Goal: Book appointment/travel/reservation

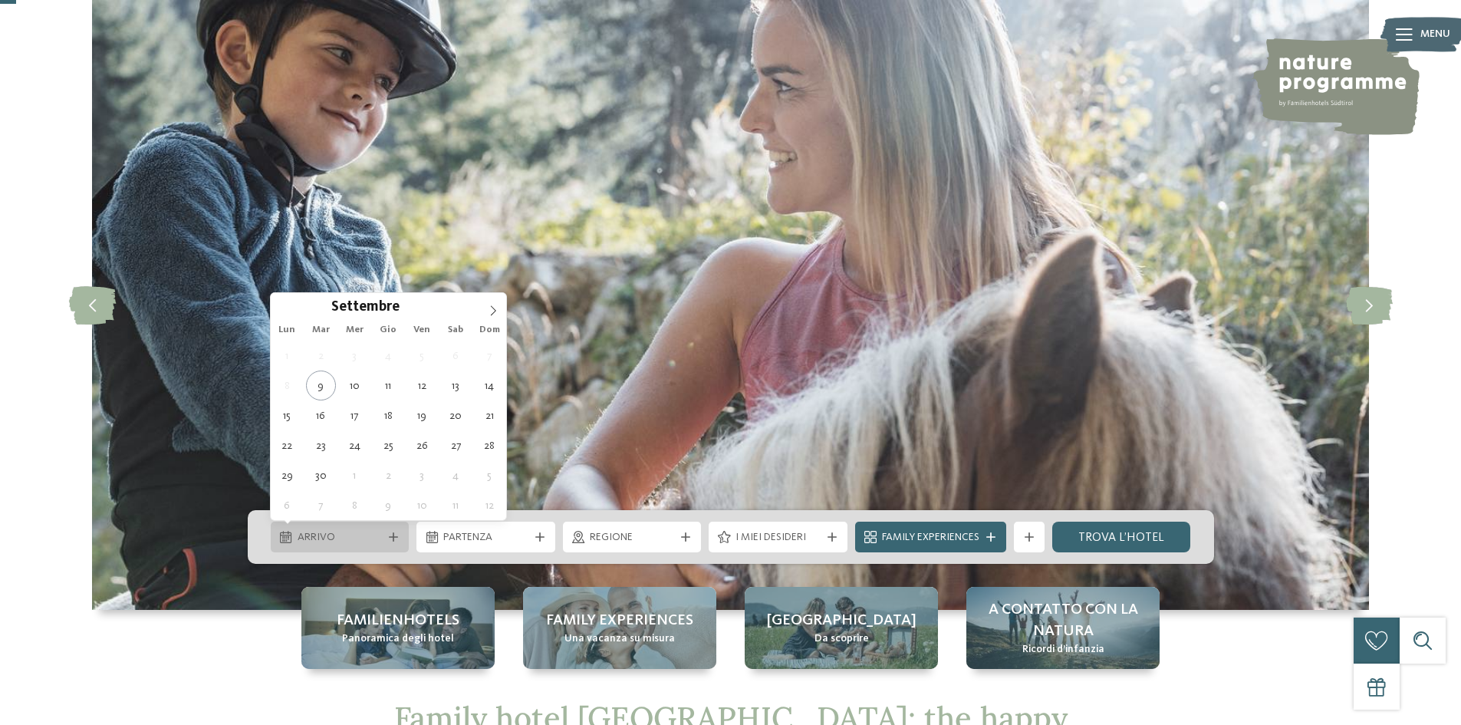
click at [398, 544] on div "Arrivo" at bounding box center [340, 536] width 139 height 31
click at [485, 313] on span at bounding box center [493, 306] width 26 height 26
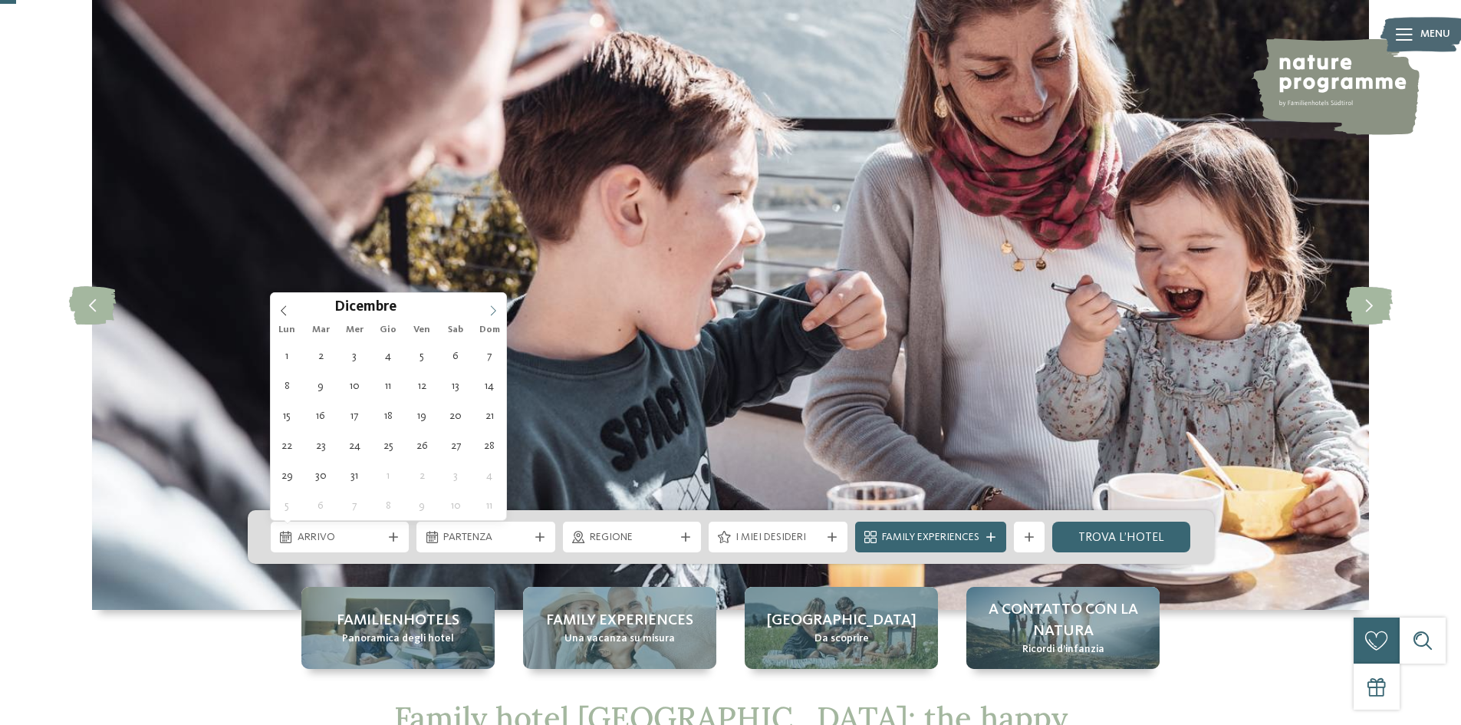
click at [485, 313] on span at bounding box center [493, 306] width 26 height 26
type input "****"
click at [485, 313] on span at bounding box center [493, 306] width 26 height 26
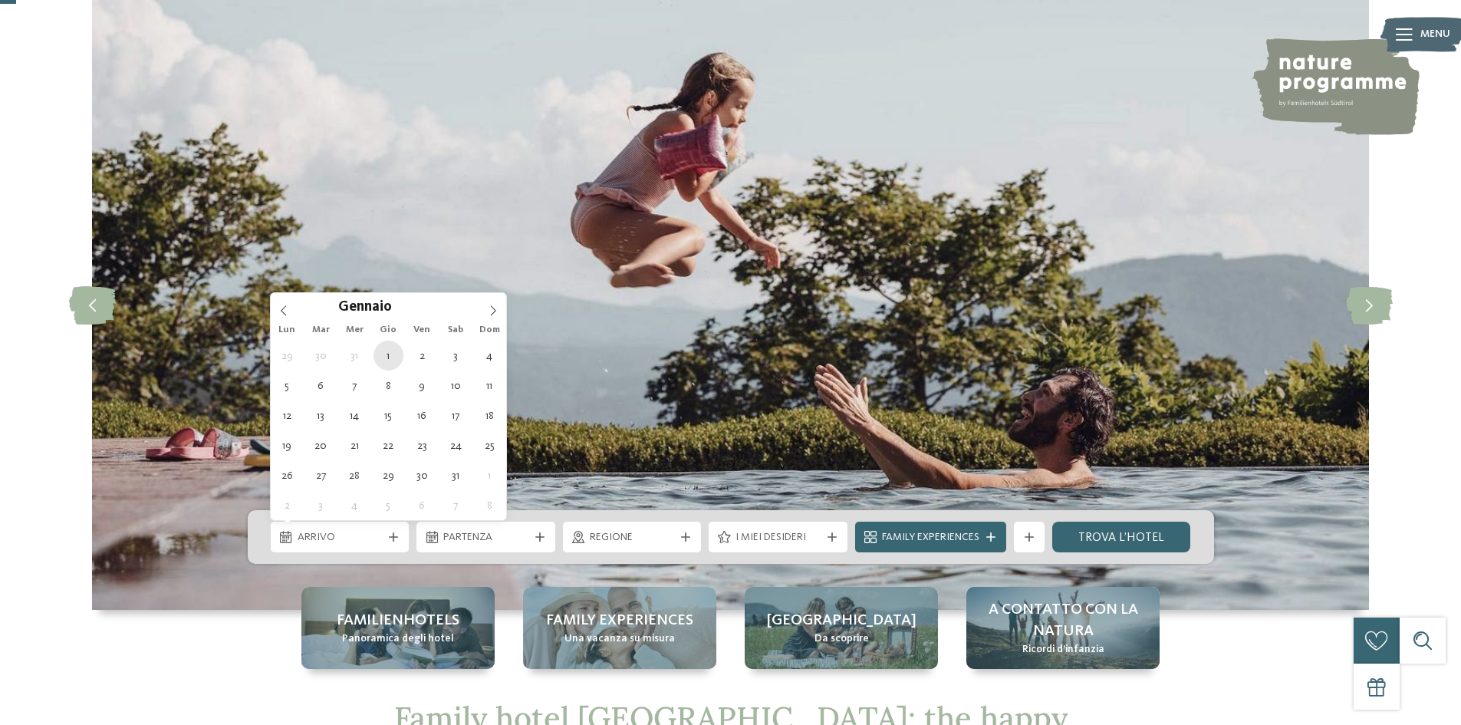
type div "01.01.2026"
type input "****"
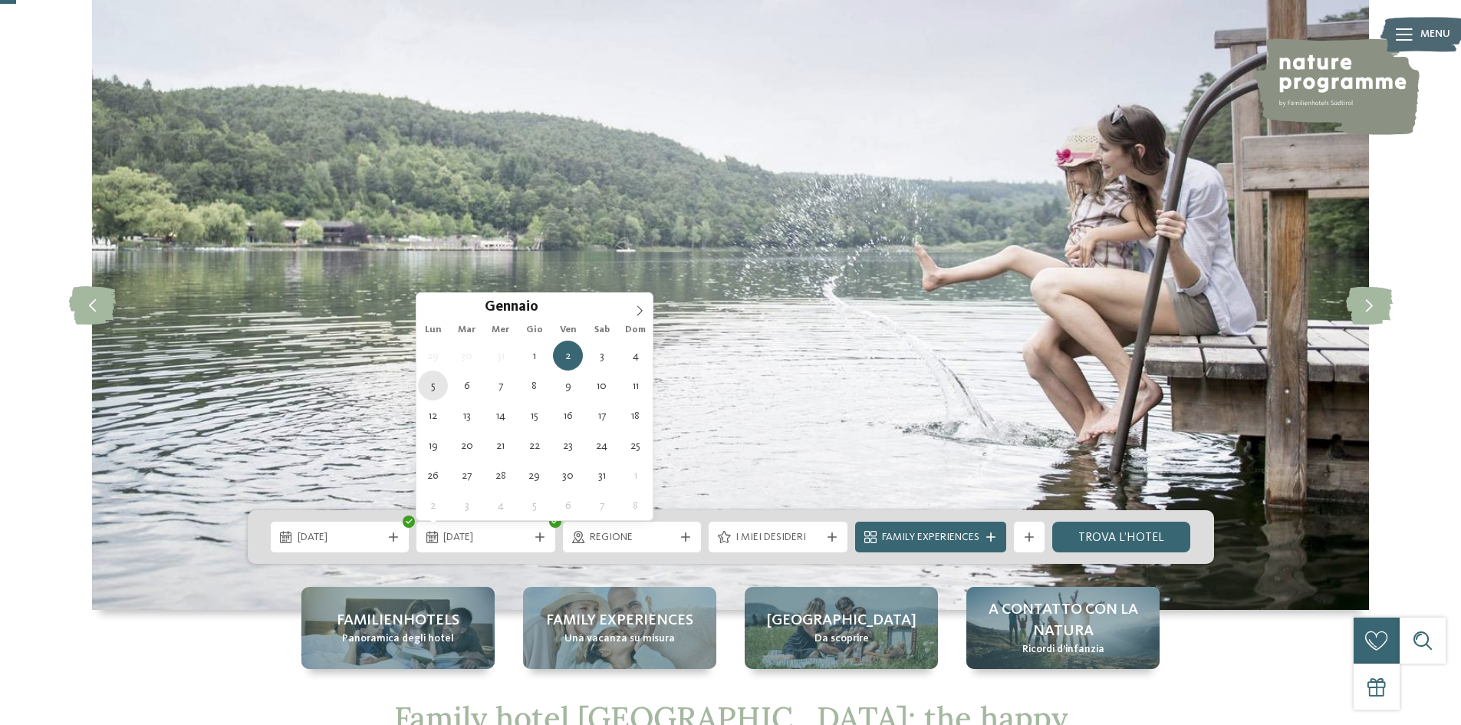
type div "05.01.2026"
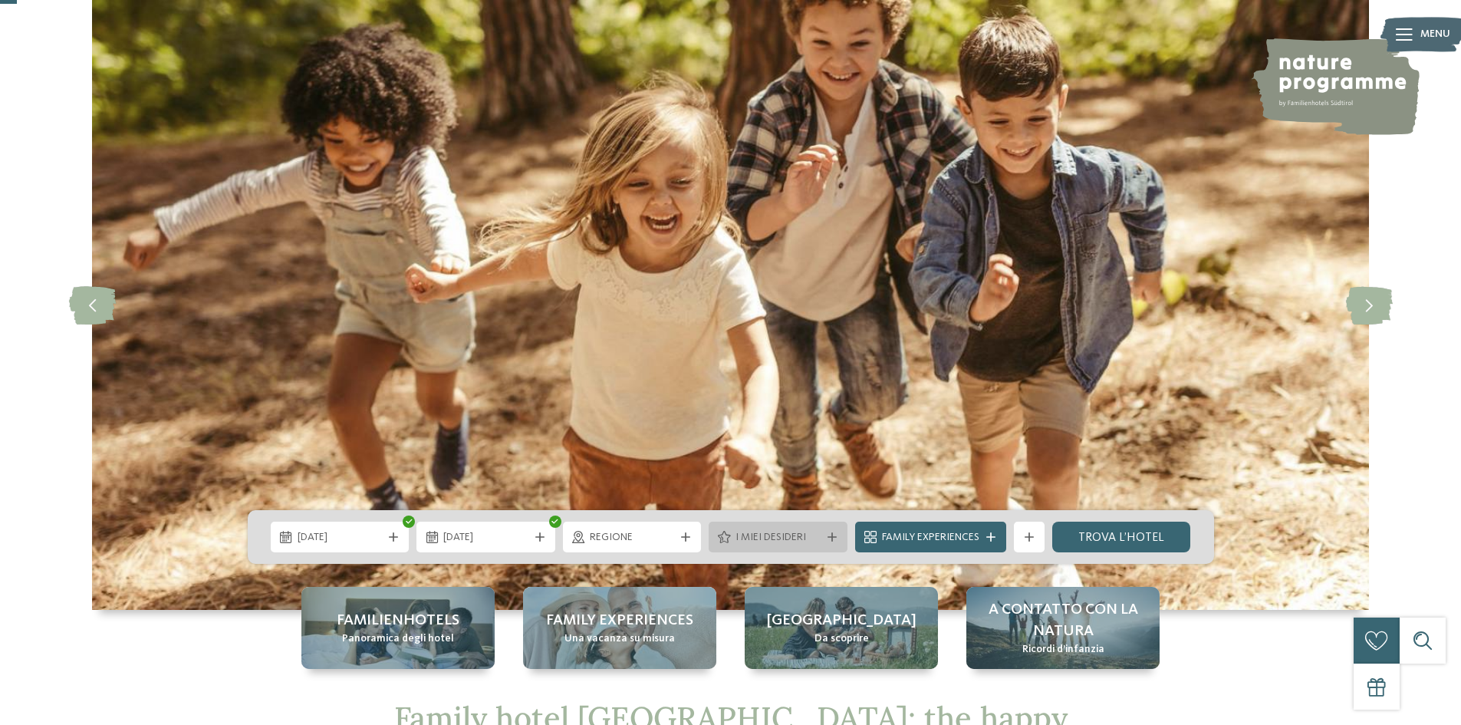
scroll to position [153, 0]
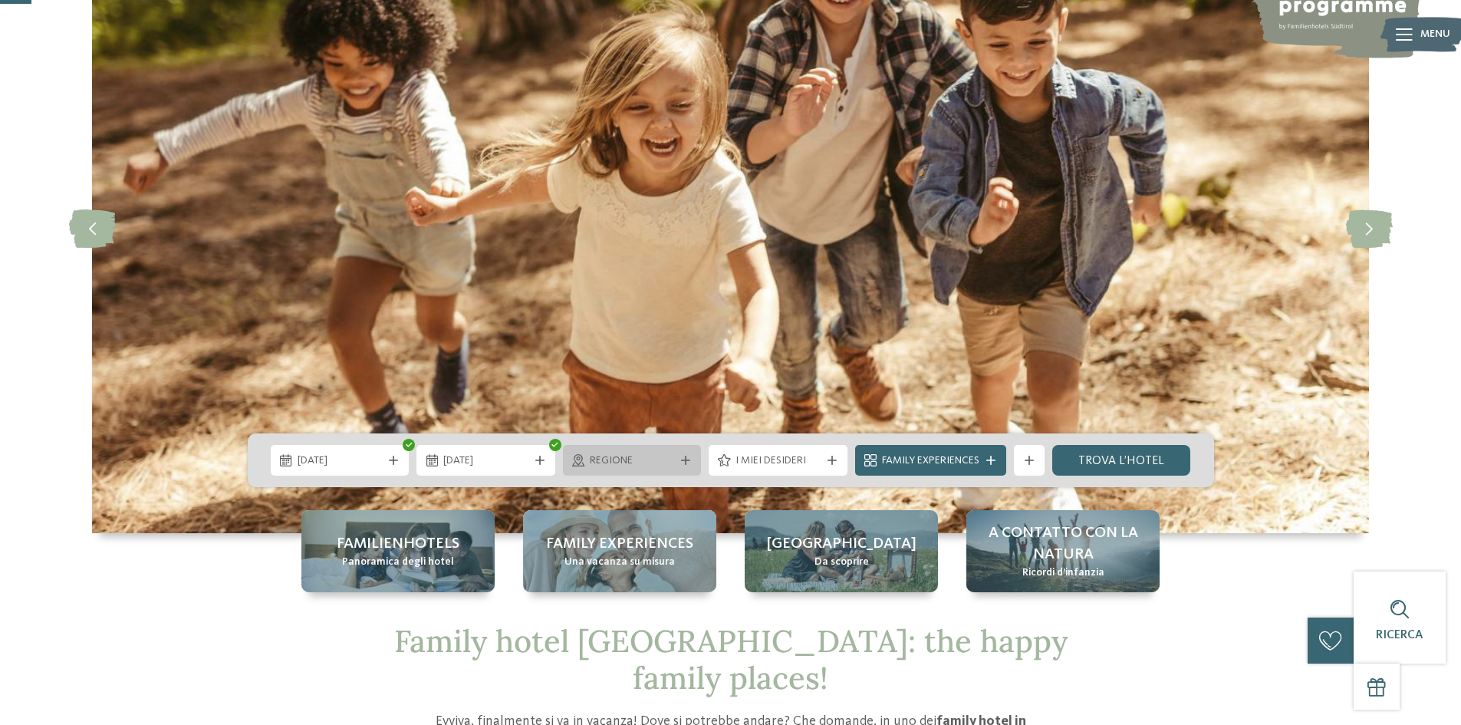
click at [678, 458] on div at bounding box center [685, 460] width 15 height 9
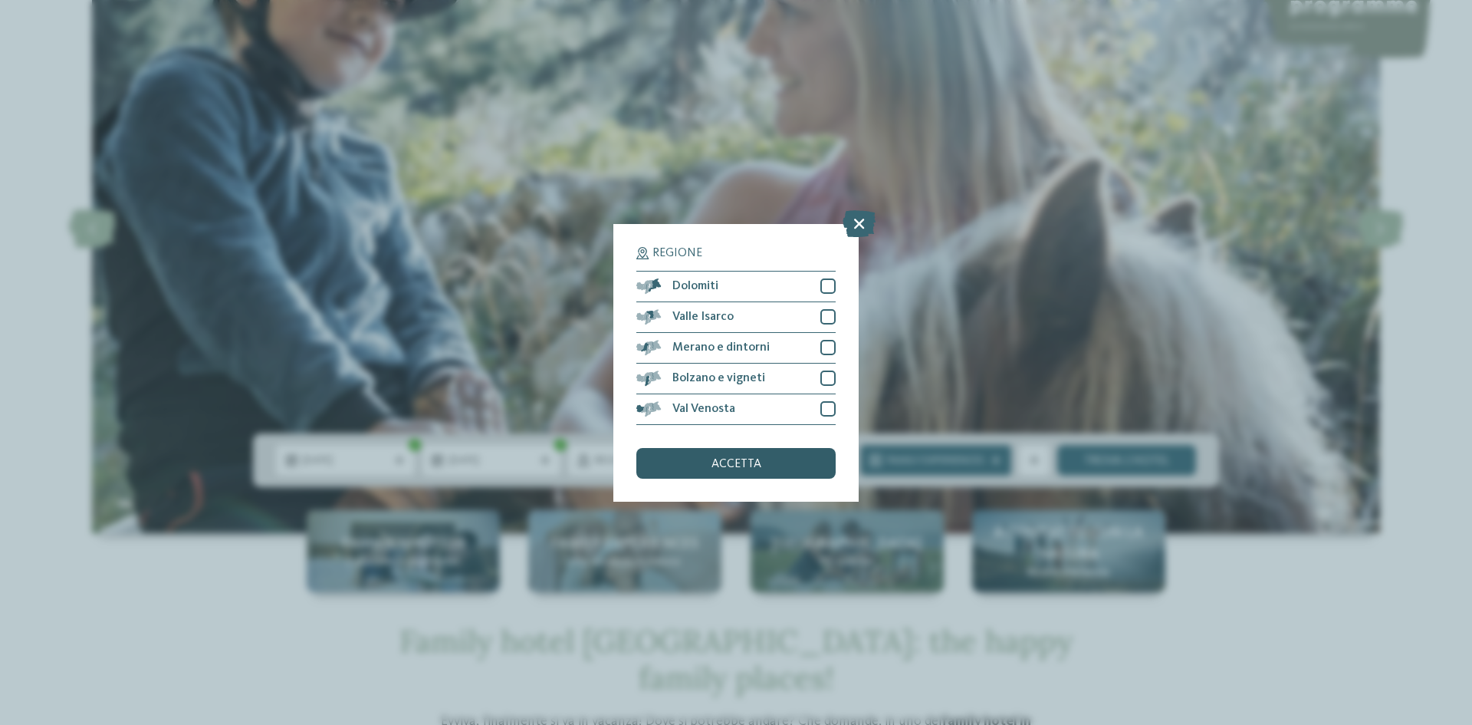
click at [763, 459] on div "accetta" at bounding box center [735, 463] width 199 height 31
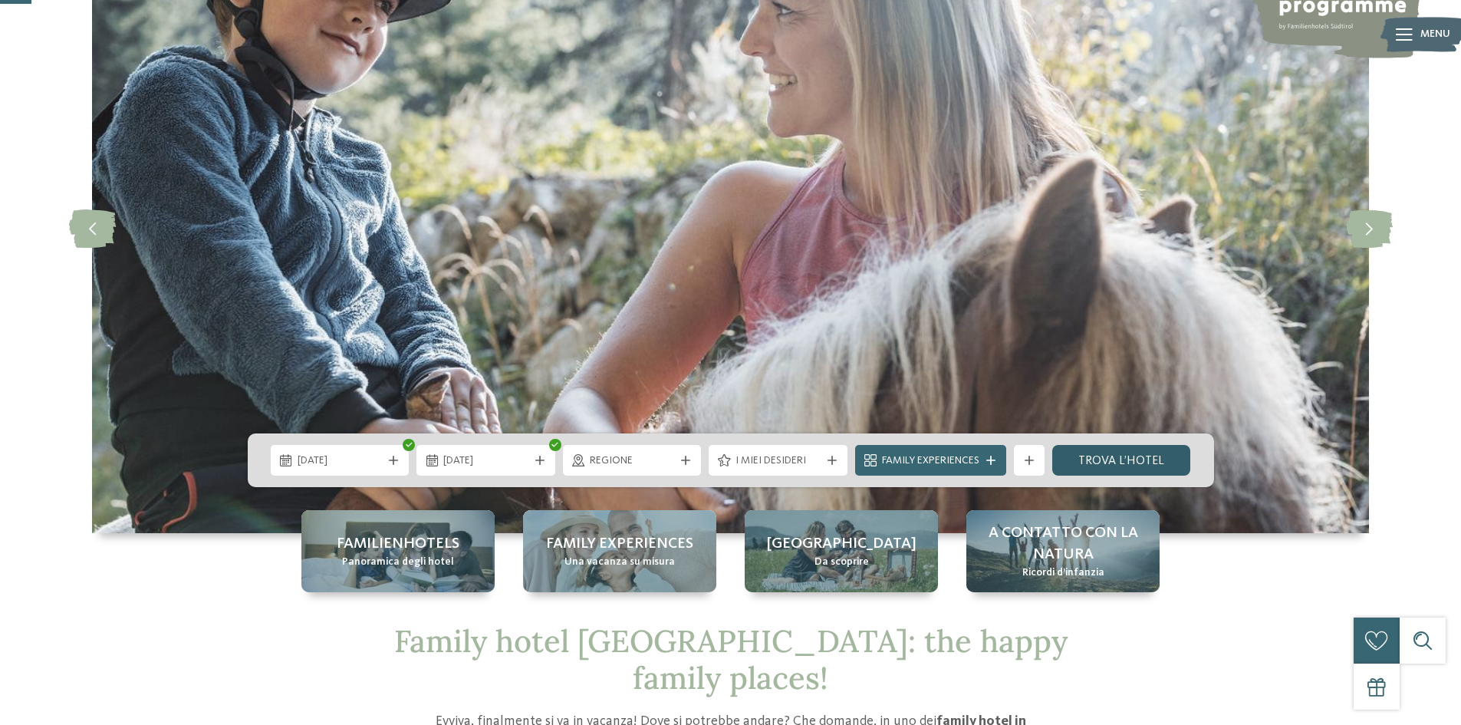
click at [1141, 457] on link "trova l’hotel" at bounding box center [1121, 460] width 139 height 31
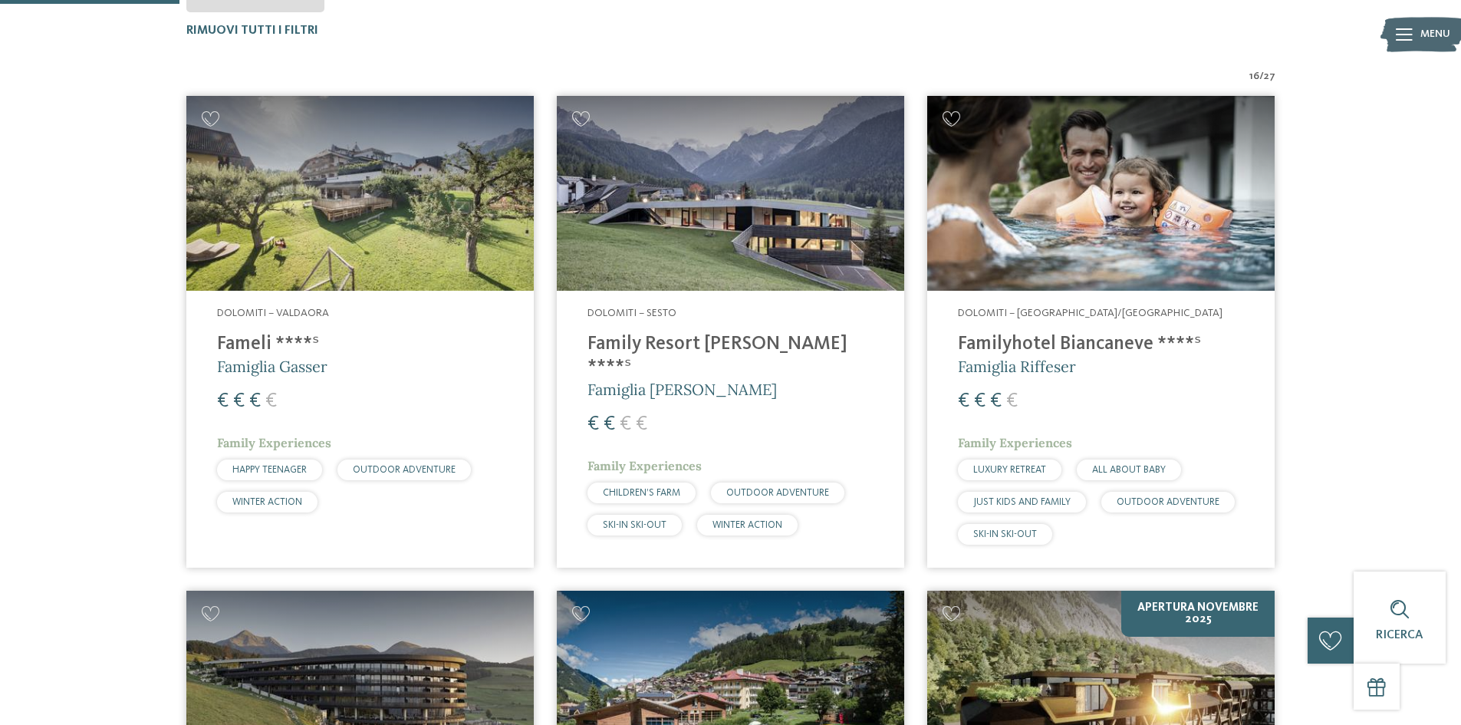
scroll to position [426, 0]
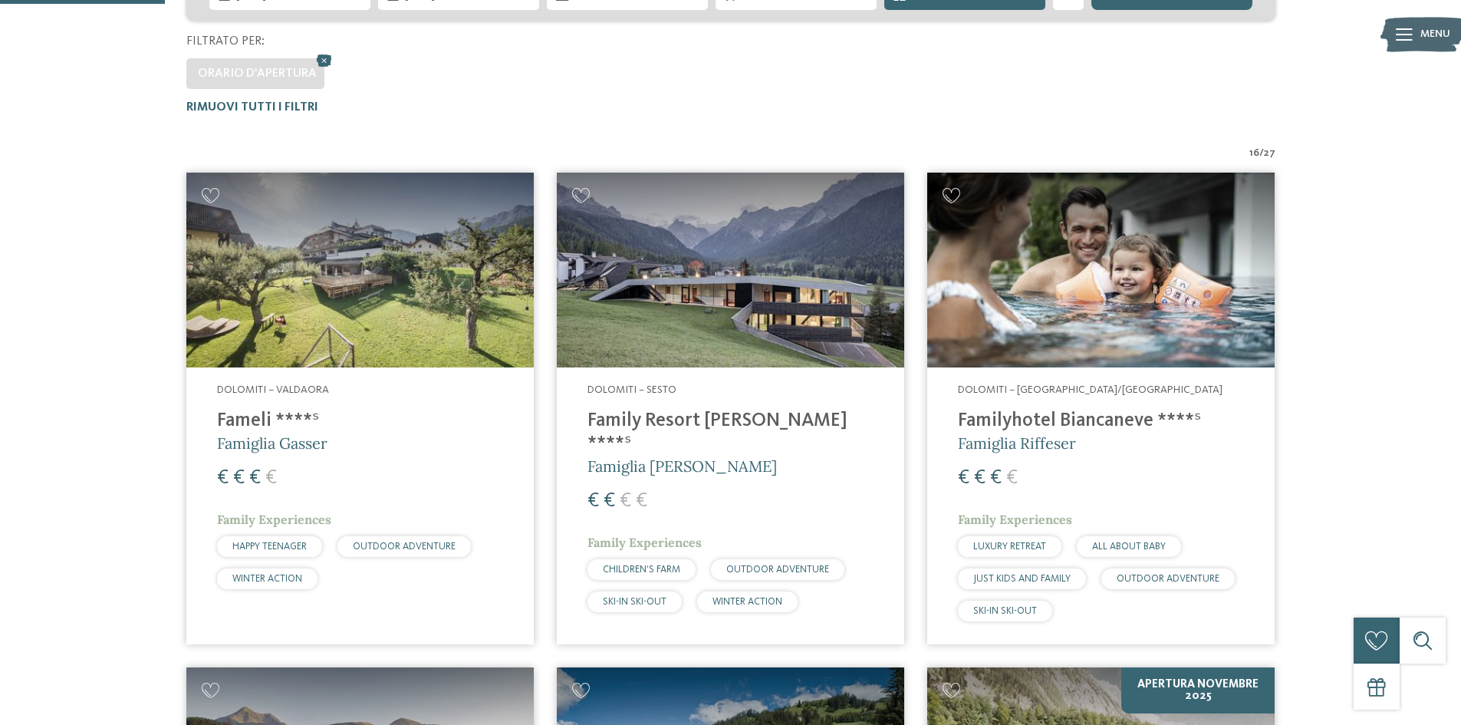
click at [1061, 333] on img at bounding box center [1100, 271] width 347 height 196
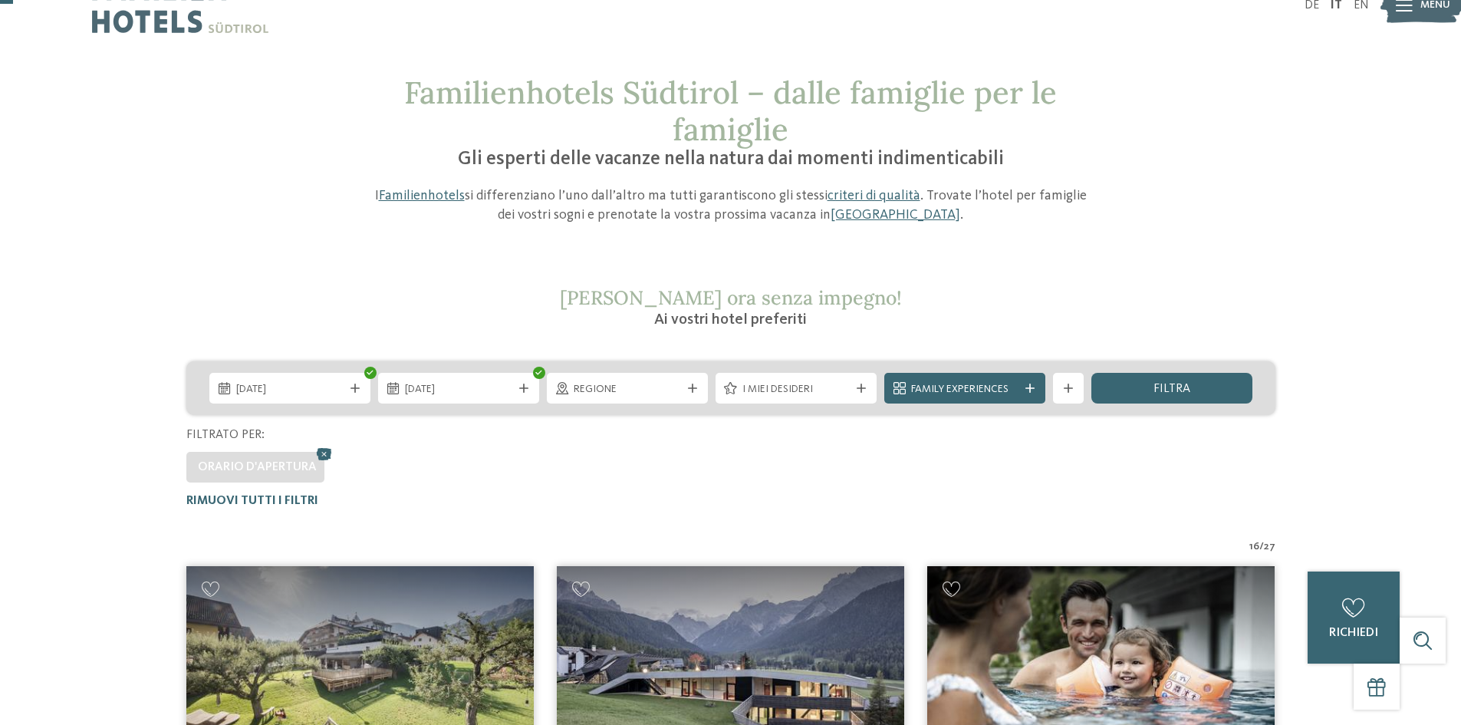
scroll to position [0, 0]
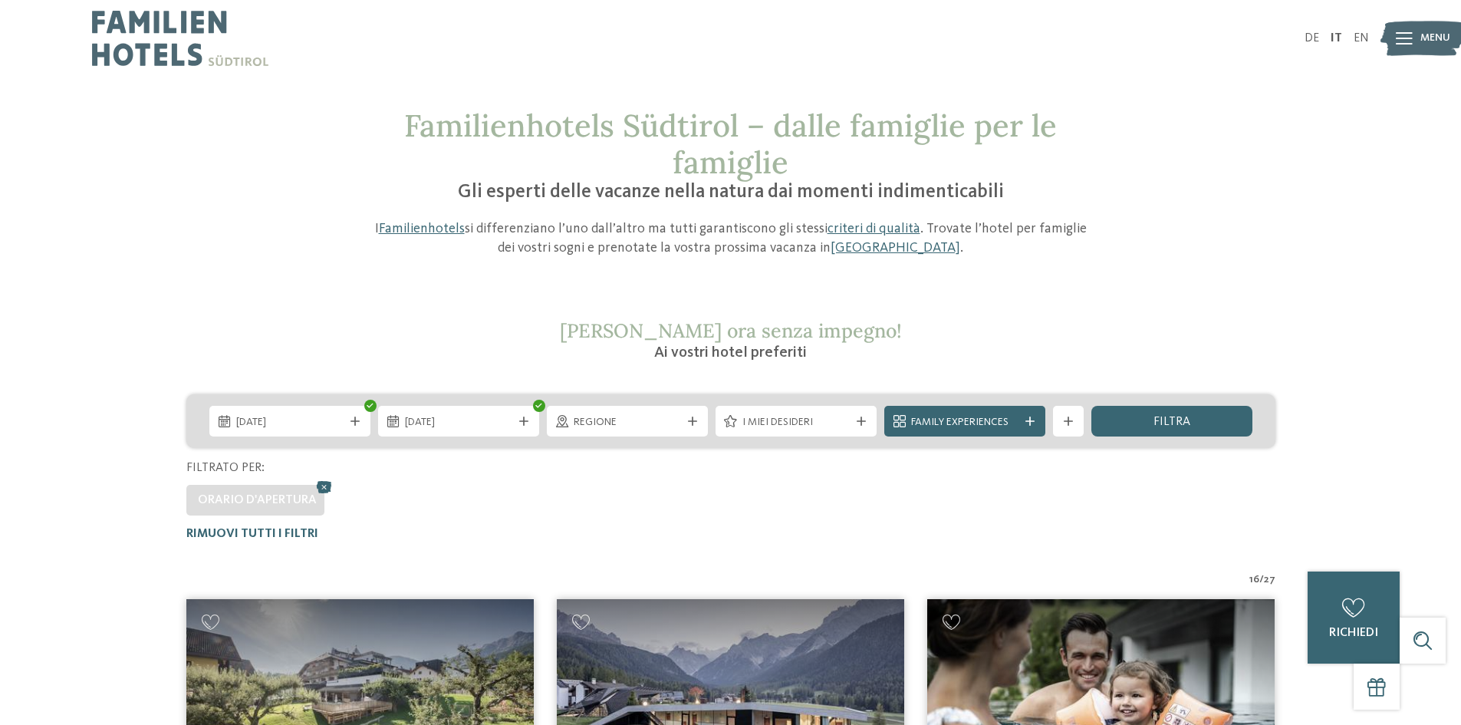
click at [514, 336] on h2 "Richiedi ora senza impegno!" at bounding box center [731, 330] width 729 height 23
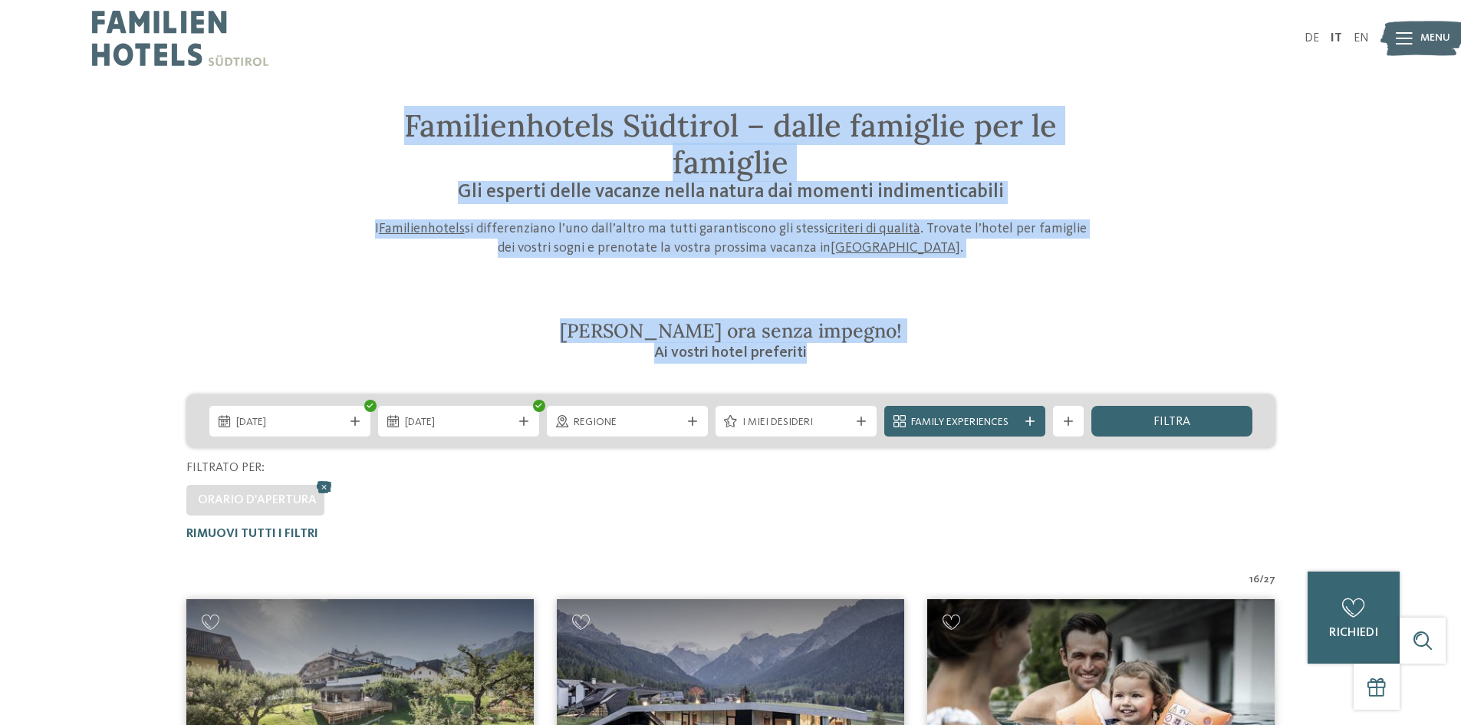
drag, startPoint x: 407, startPoint y: 132, endPoint x: 898, endPoint y: 345, distance: 535.1
click at [757, 361] on h3 "Ai vostri hotel preferiti" at bounding box center [731, 352] width 729 height 21
drag, startPoint x: 814, startPoint y: 357, endPoint x: 437, endPoint y: 91, distance: 461.7
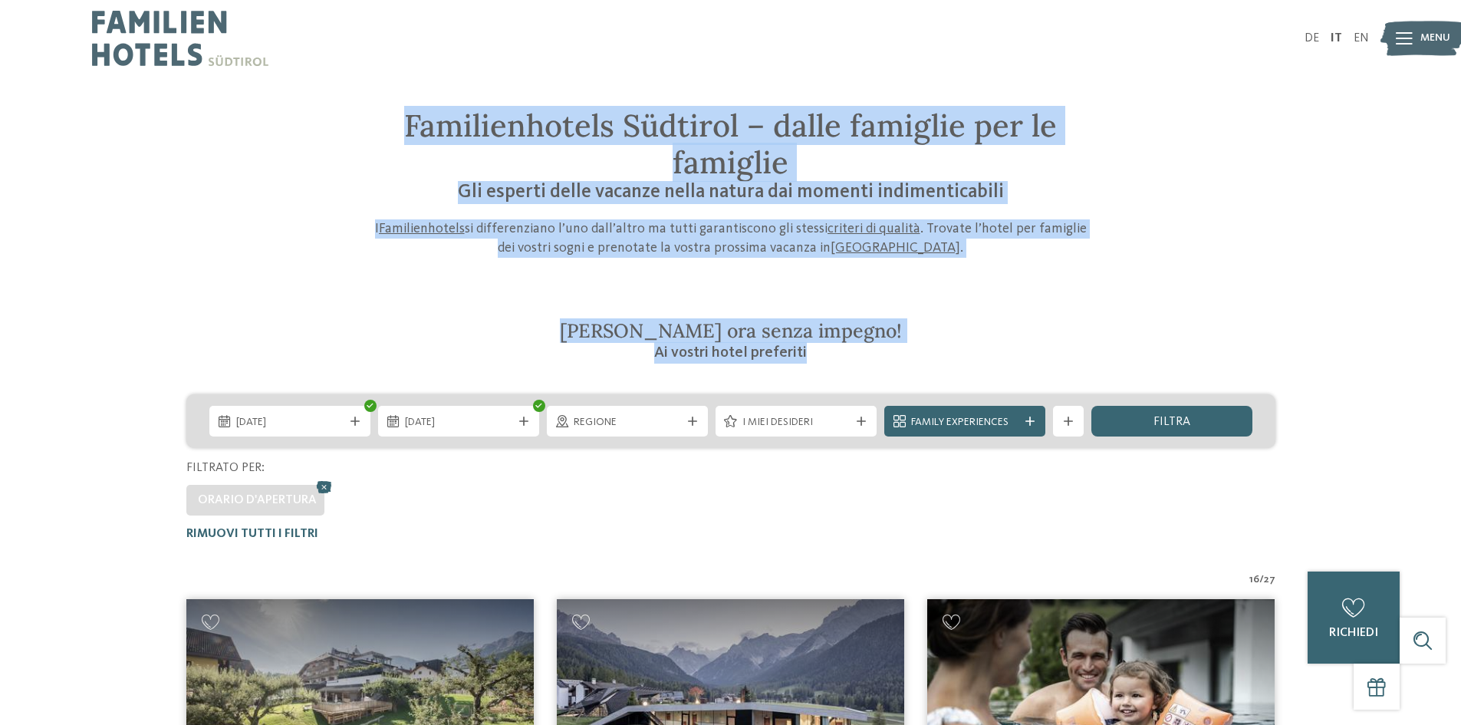
drag, startPoint x: 419, startPoint y: 143, endPoint x: 886, endPoint y: 363, distance: 515.6
click at [886, 363] on h3 "Ai vostri hotel preferiti" at bounding box center [731, 352] width 729 height 21
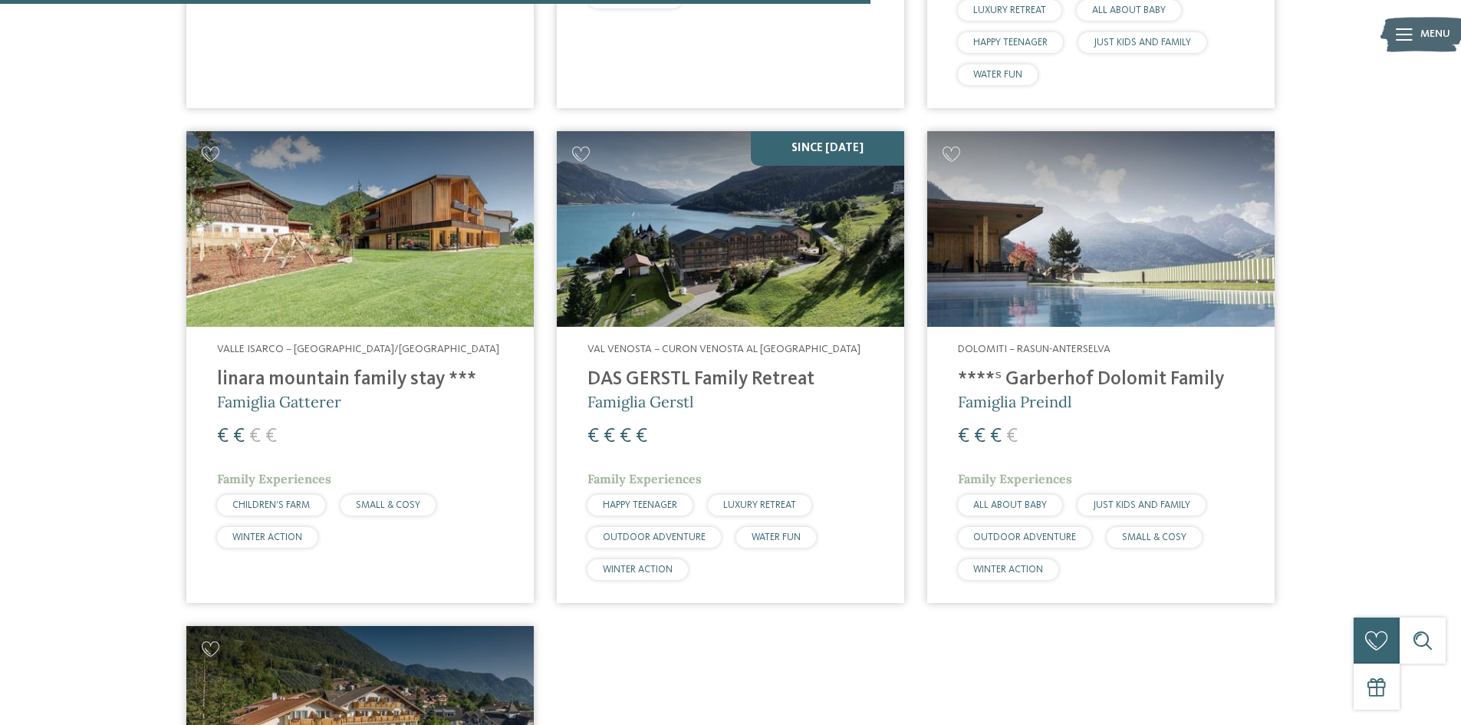
scroll to position [2761, 0]
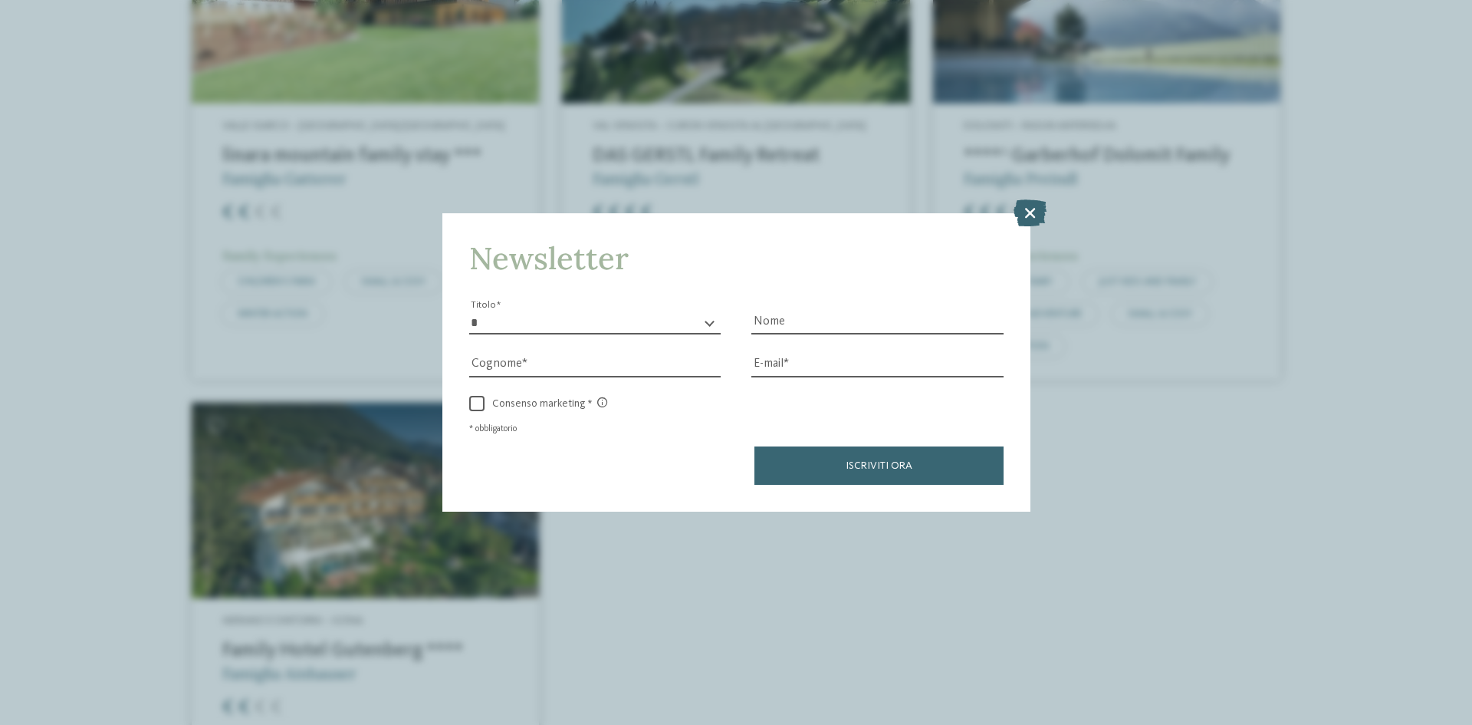
click at [1023, 215] on icon at bounding box center [1030, 212] width 33 height 27
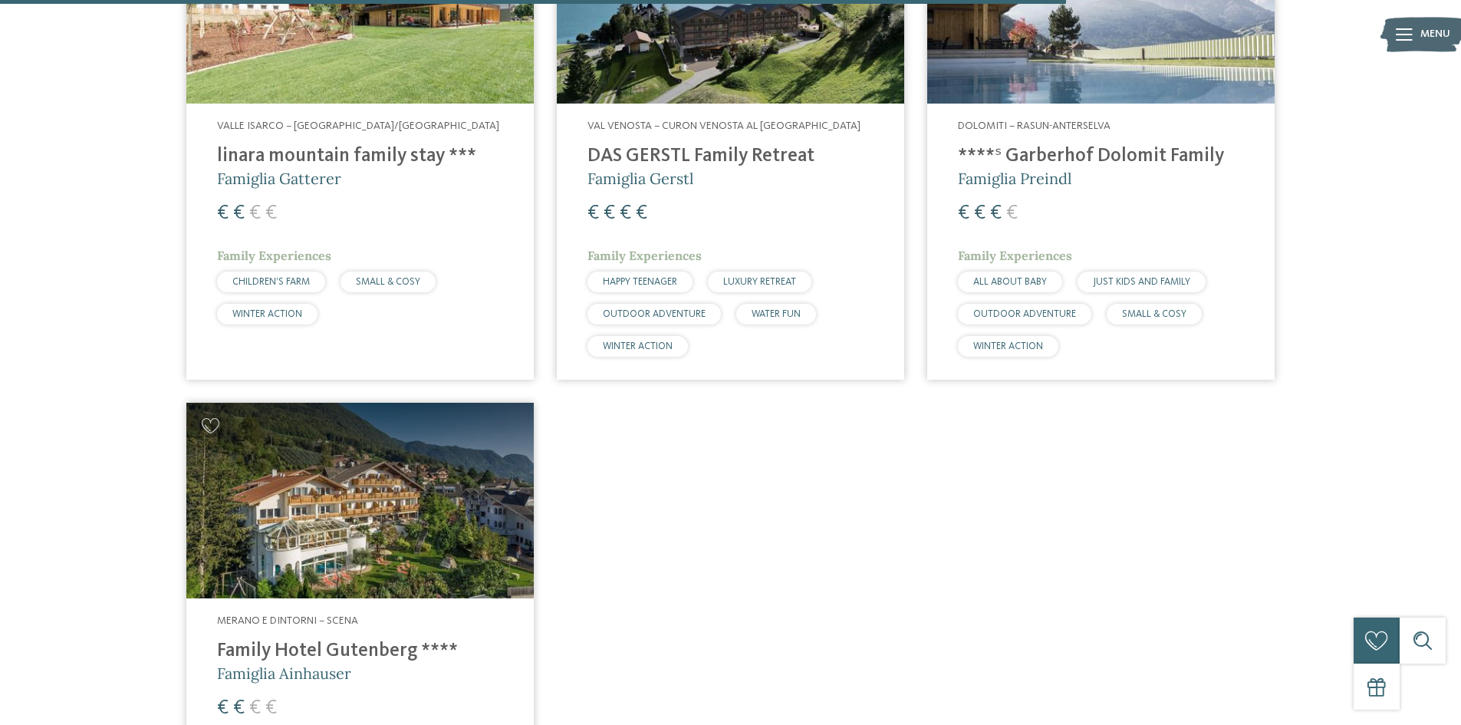
drag, startPoint x: 994, startPoint y: 31, endPoint x: 996, endPoint y: 21, distance: 10.2
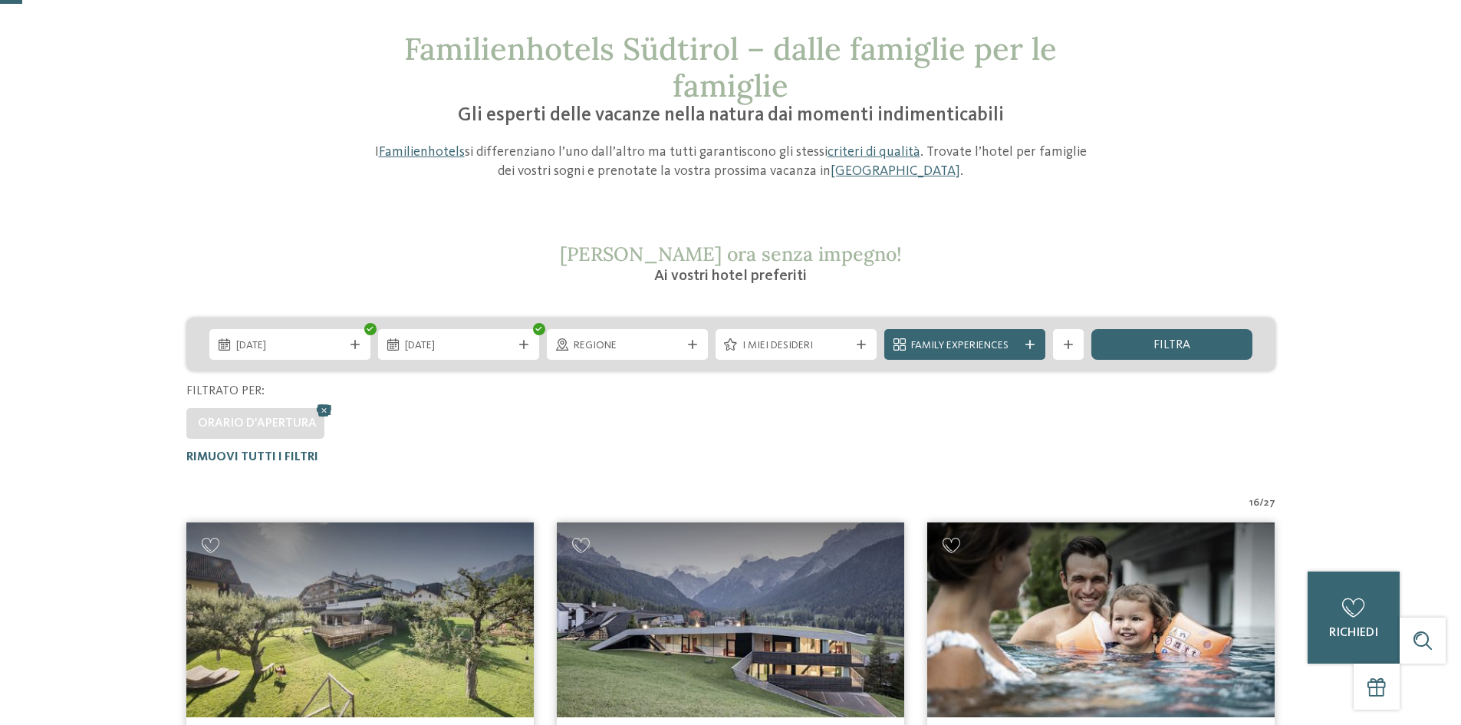
scroll to position [0, 0]
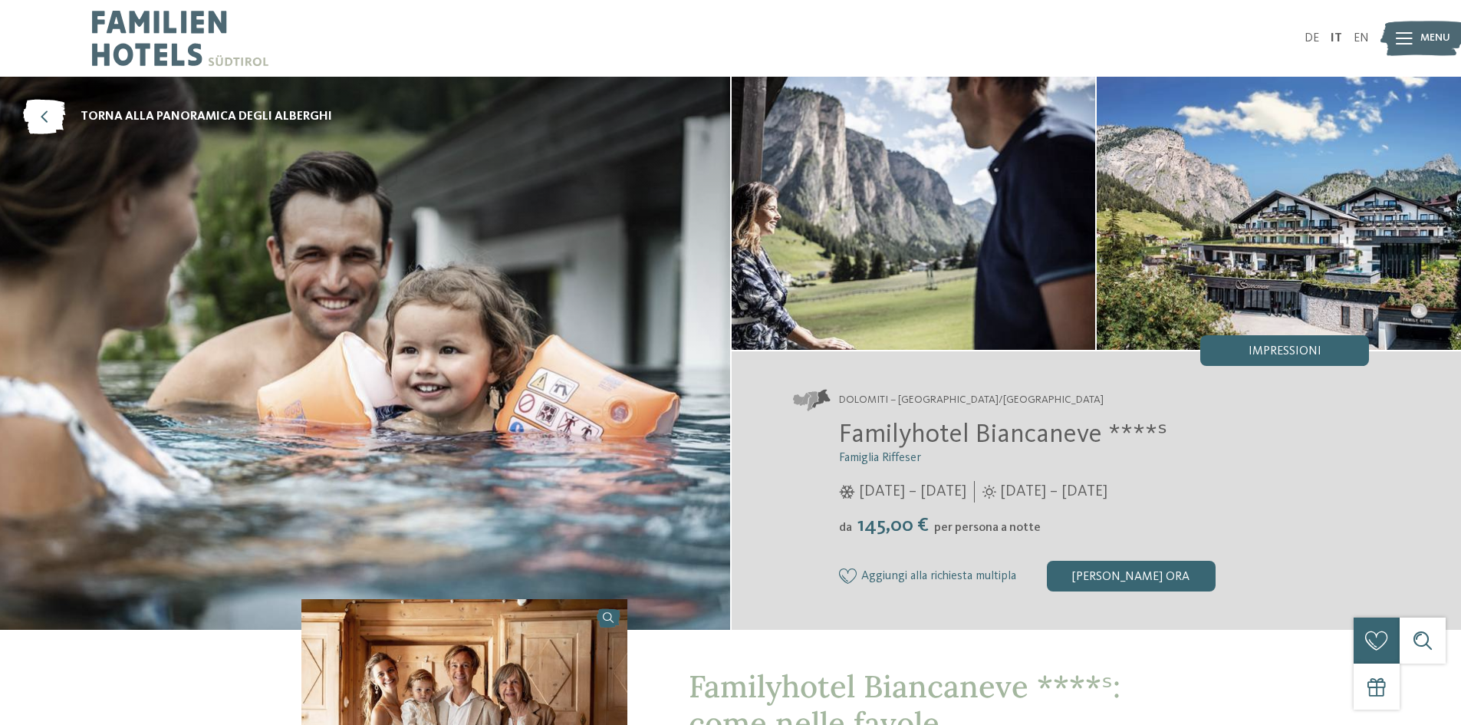
click at [1044, 527] on div "da 145,00 € per persona a notte" at bounding box center [1104, 526] width 531 height 24
